Goal: Transaction & Acquisition: Book appointment/travel/reservation

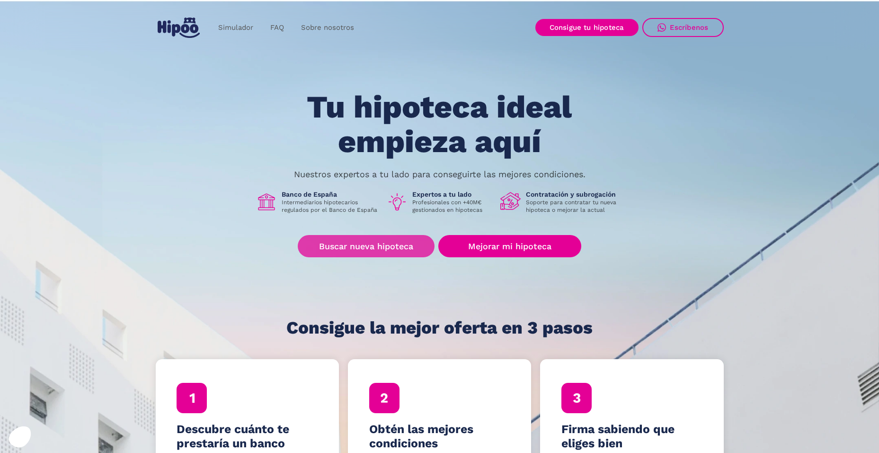
click at [338, 246] on link "Buscar nueva hipoteca" at bounding box center [366, 246] width 137 height 22
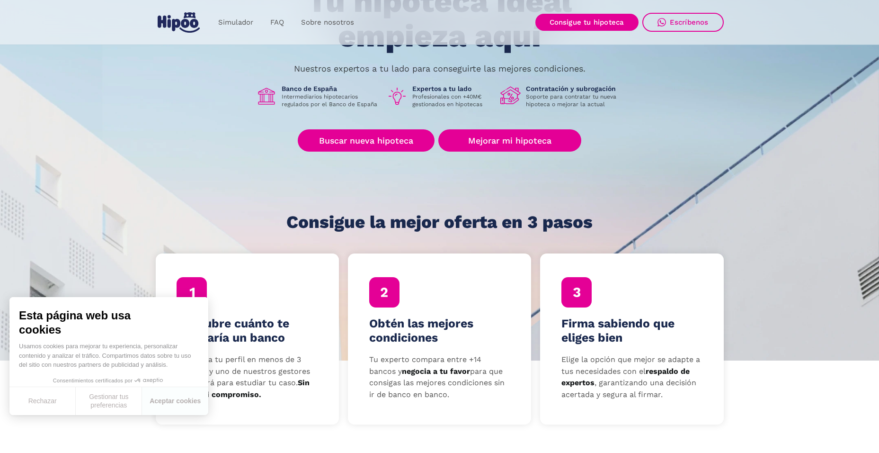
scroll to position [189, 0]
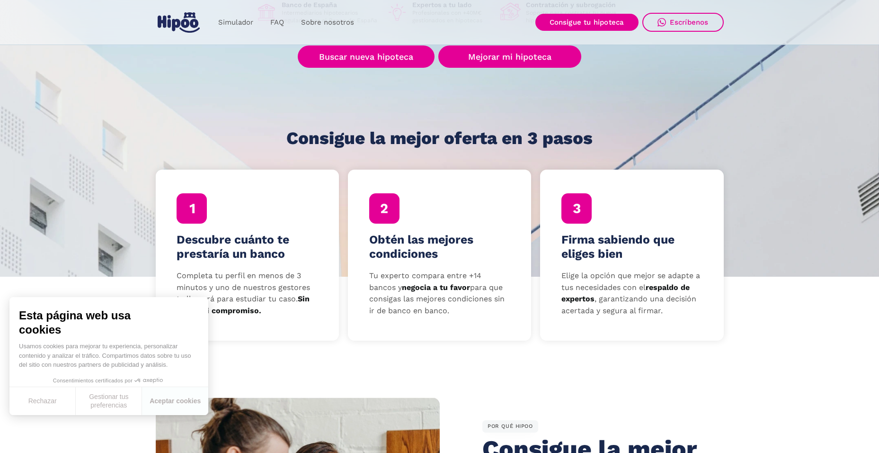
click at [216, 219] on div "Descubre cuánto te prestaría un banco Completa tu perfil en menos de 3 minutos …" at bounding box center [247, 255] width 183 height 170
click at [45, 403] on button "Rechazar" at bounding box center [42, 401] width 66 height 28
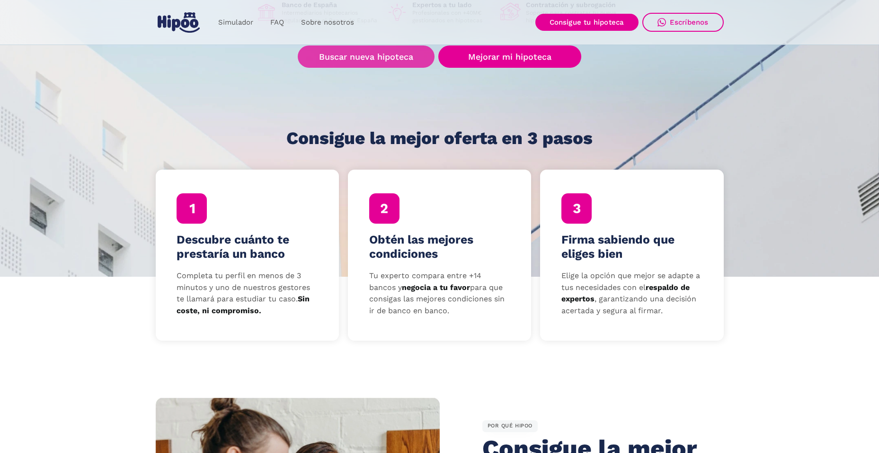
click at [396, 54] on link "Buscar nueva hipoteca" at bounding box center [366, 56] width 137 height 22
